Goal: Navigation & Orientation: Find specific page/section

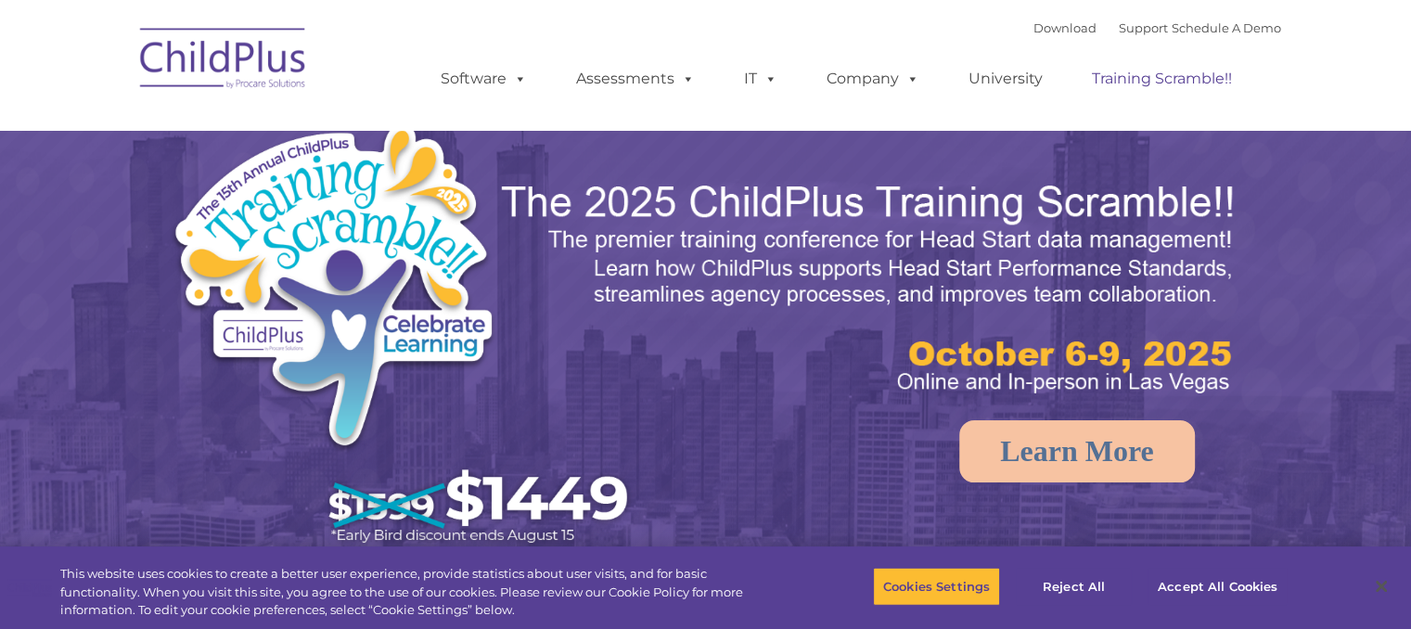
select select "MEDIUM"
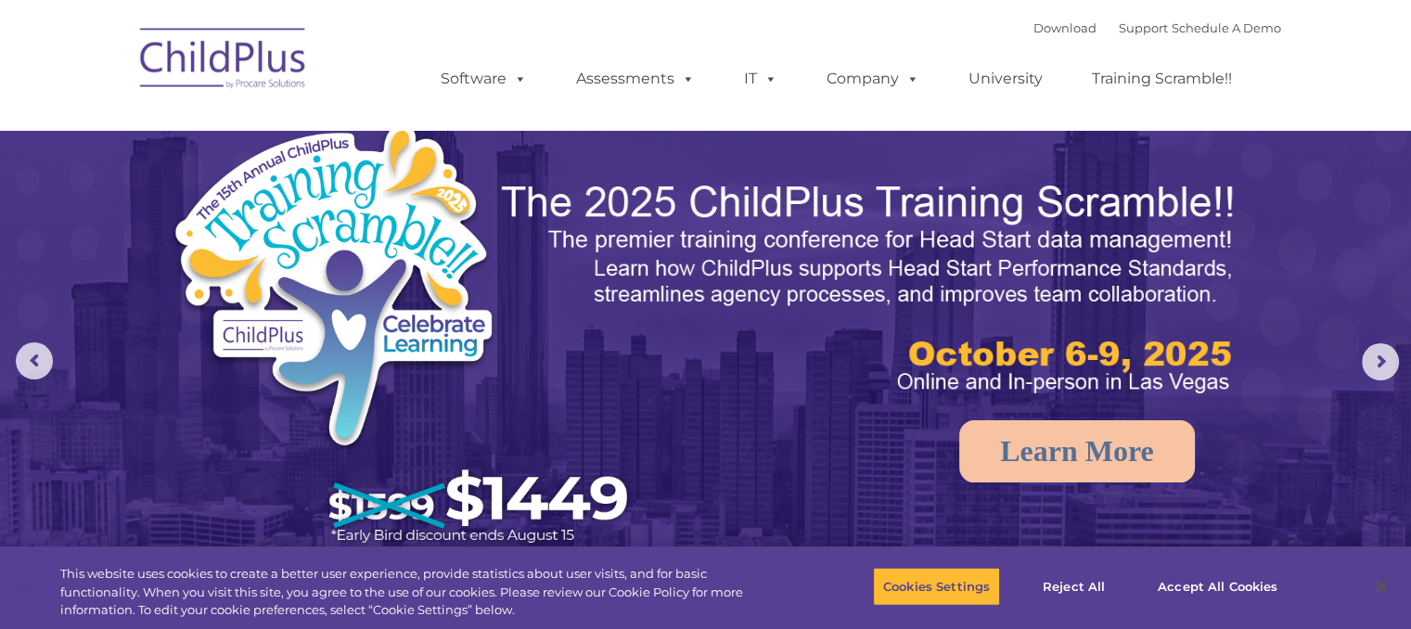
click at [205, 71] on img at bounding box center [224, 61] width 186 height 93
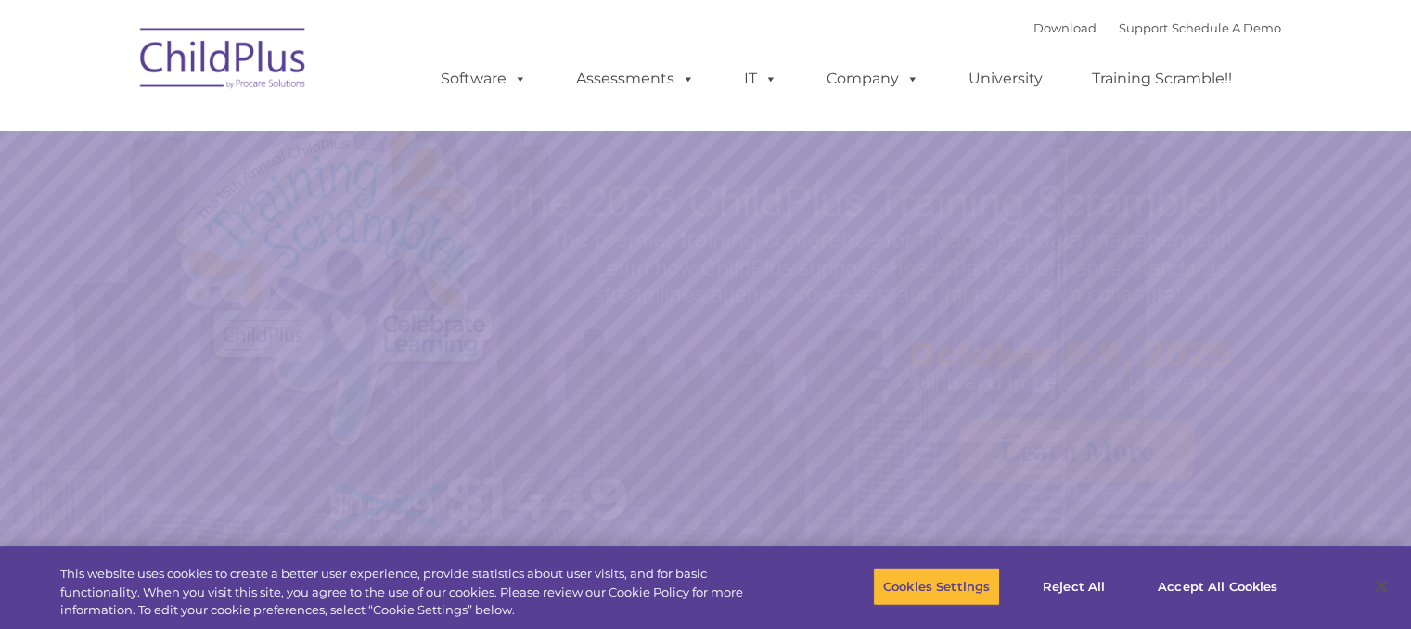
select select "MEDIUM"
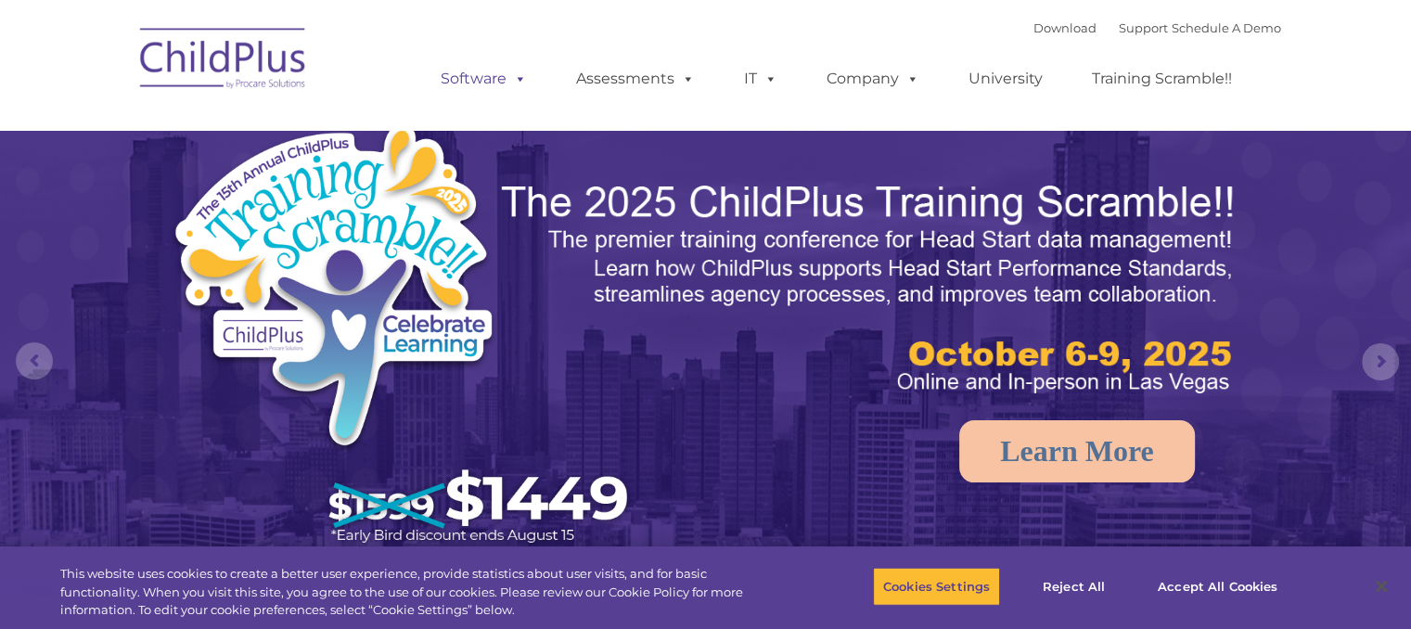
click at [512, 82] on span at bounding box center [517, 79] width 20 height 18
click at [462, 80] on link "Software" at bounding box center [483, 78] width 123 height 37
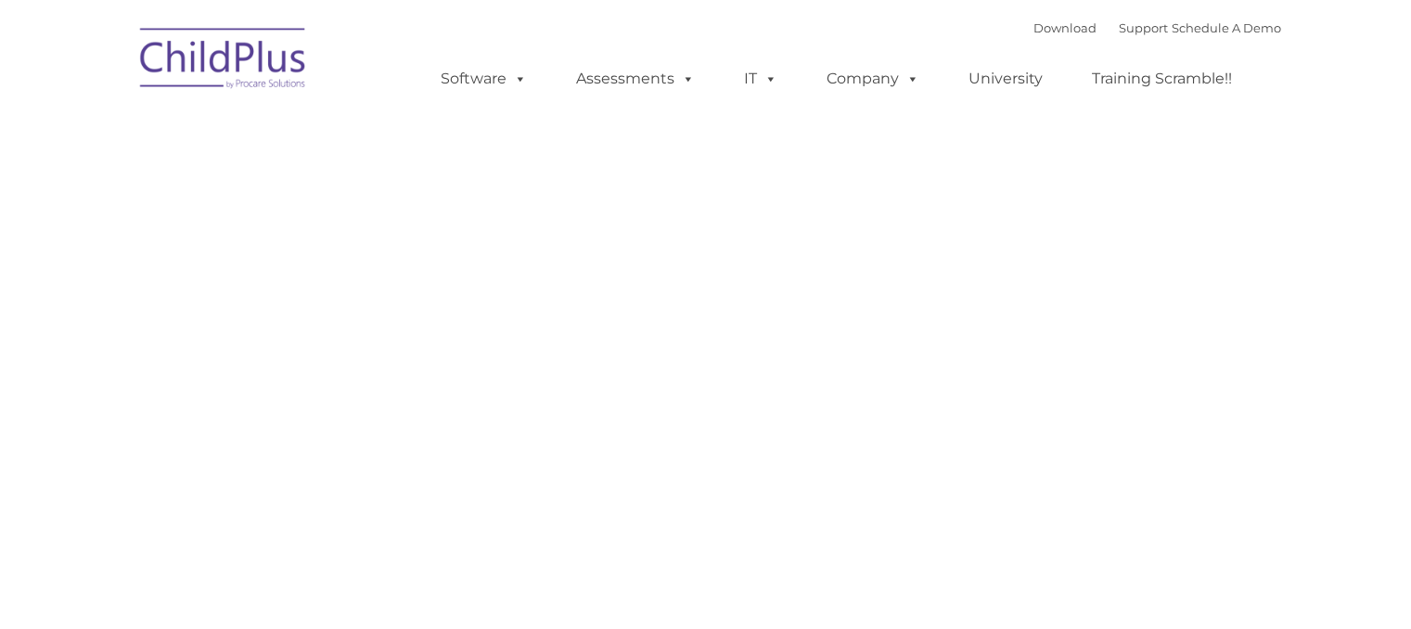
type input ""
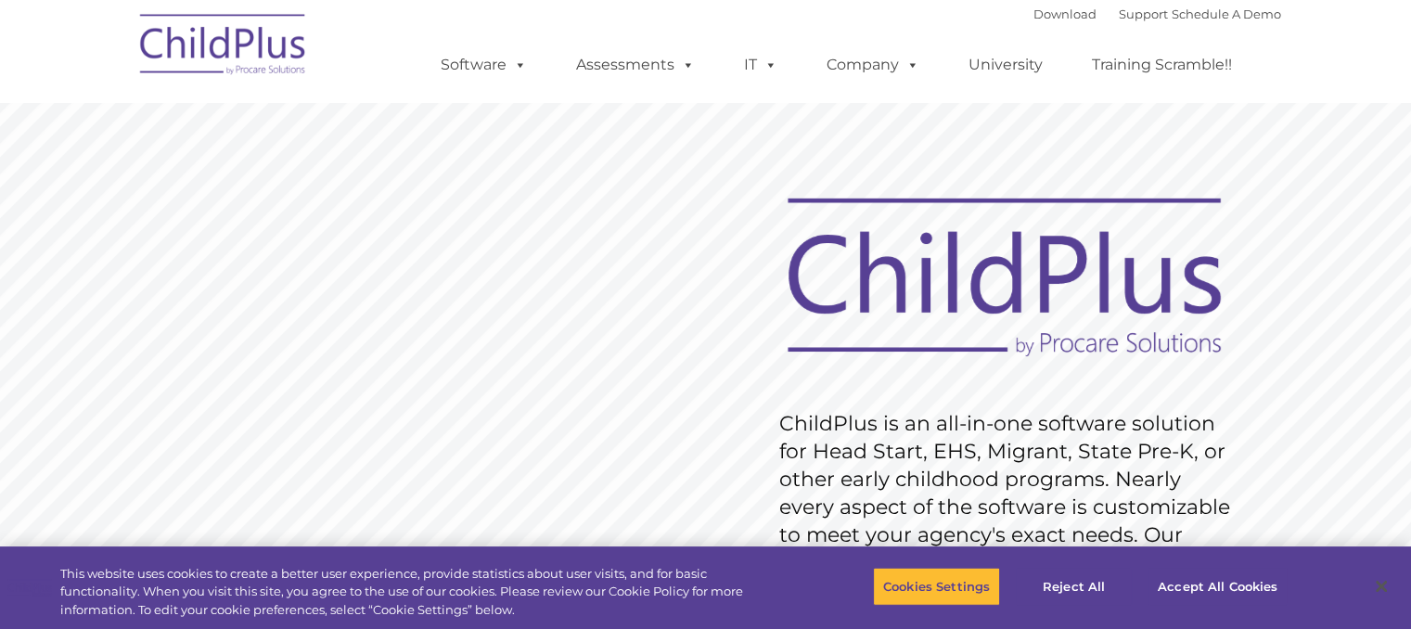
click at [262, 60] on img at bounding box center [224, 47] width 186 height 93
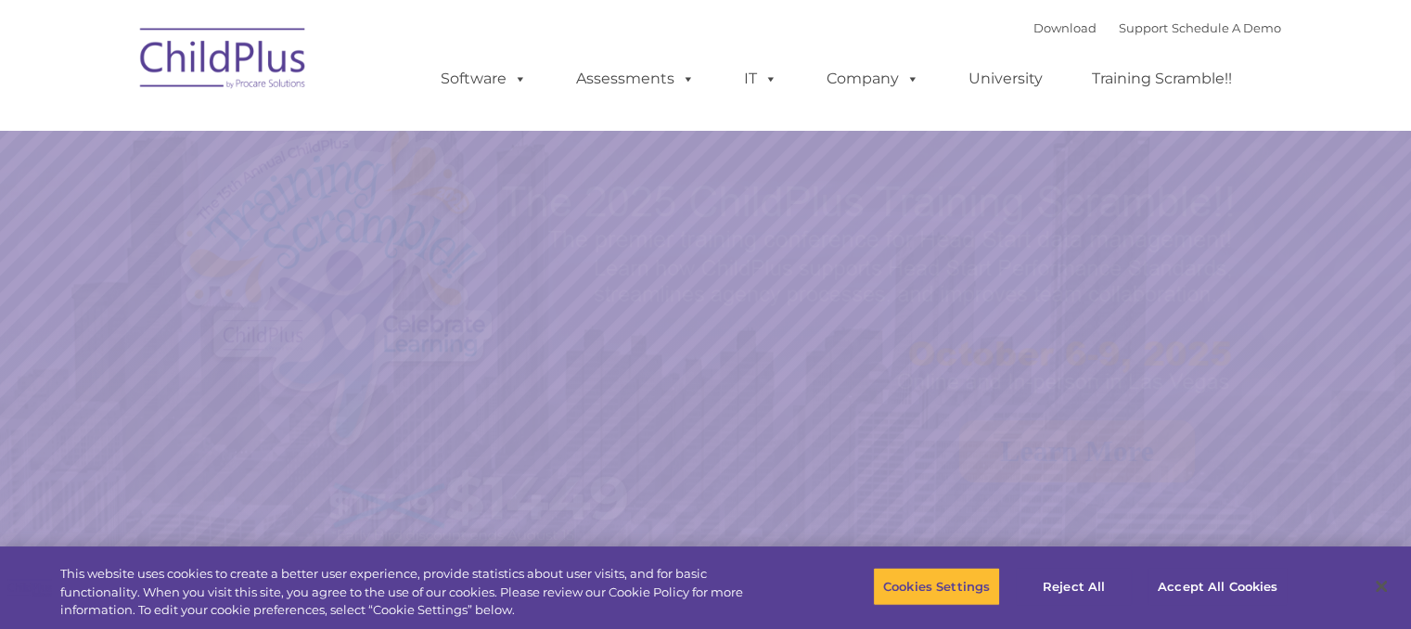
select select "MEDIUM"
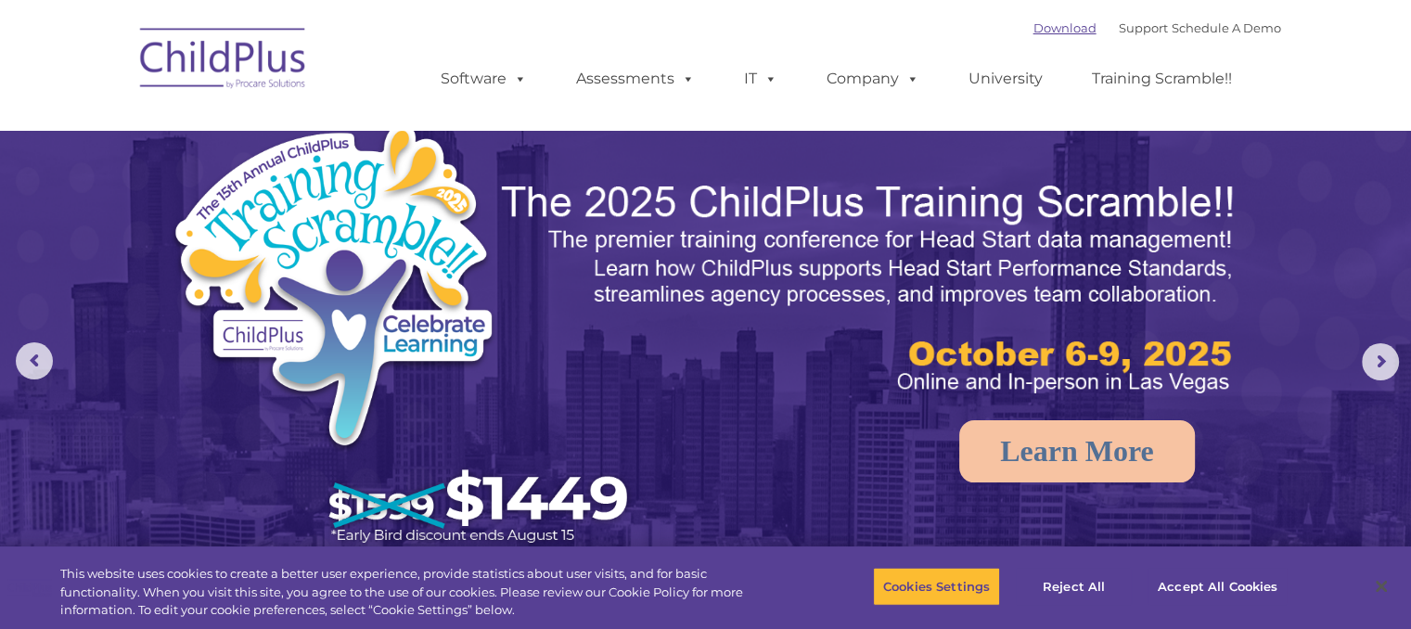
click at [1036, 28] on link "Download" at bounding box center [1065, 27] width 63 height 15
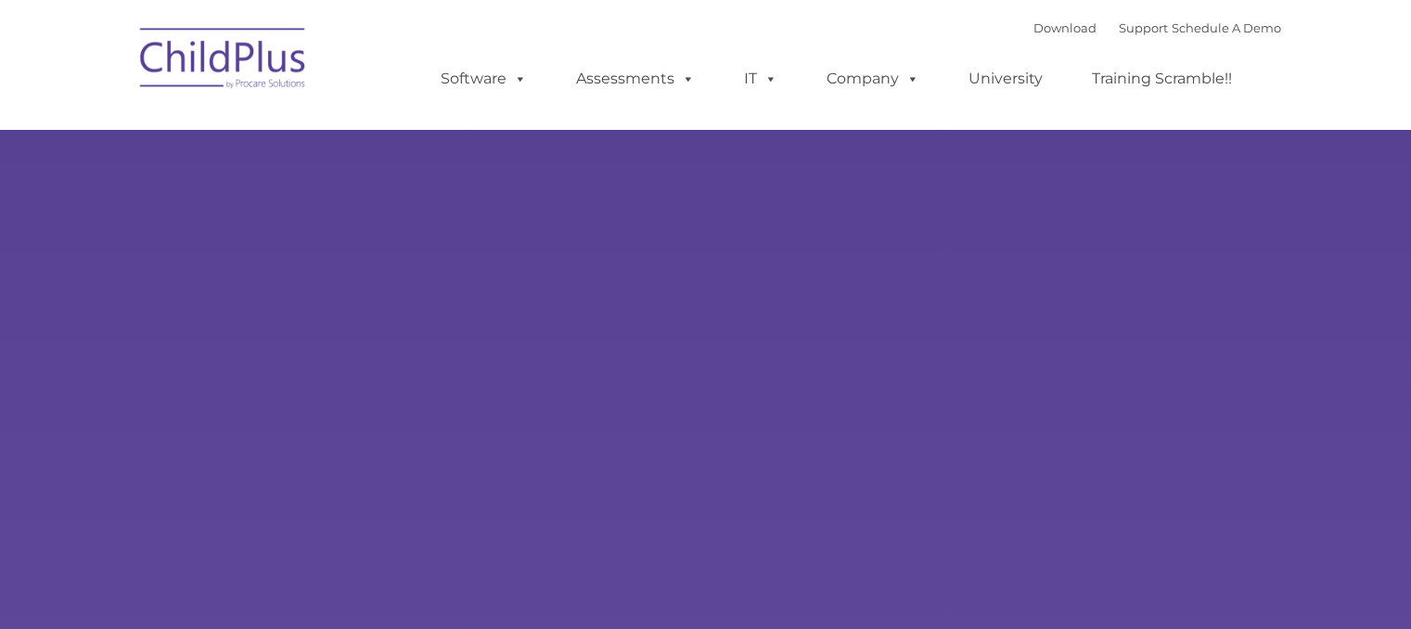
type input ""
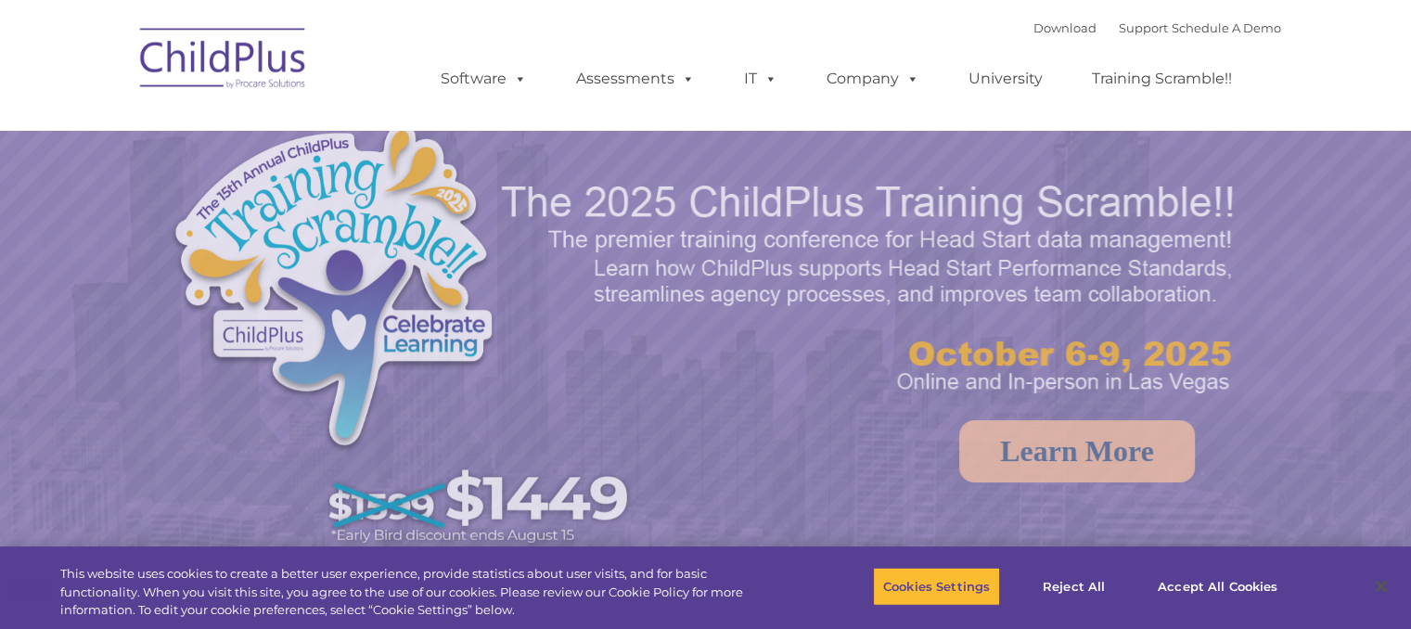
select select "MEDIUM"
